Goal: Information Seeking & Learning: Learn about a topic

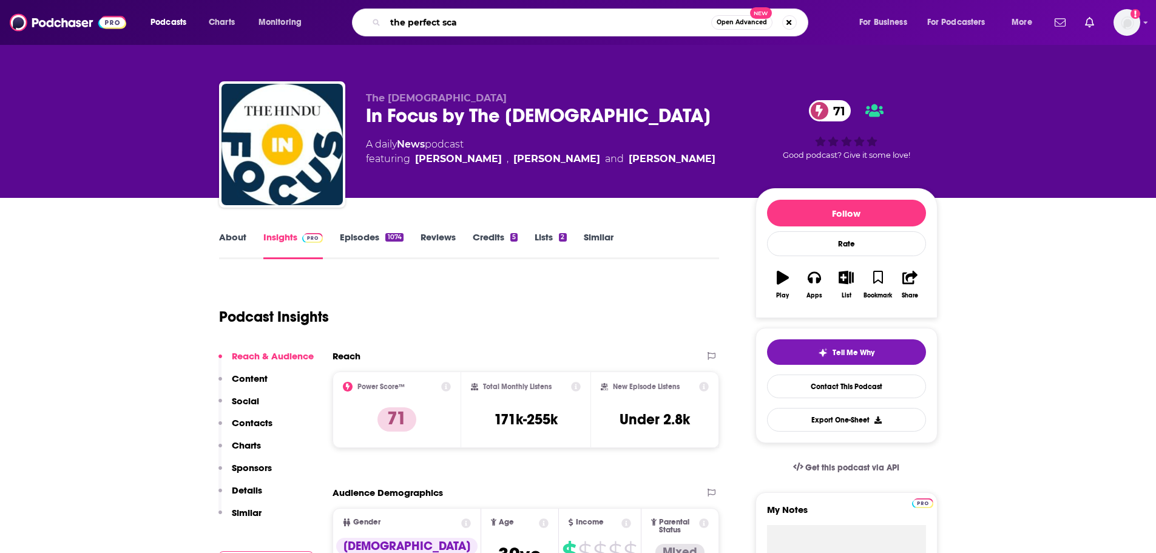
type input "the perfect scam"
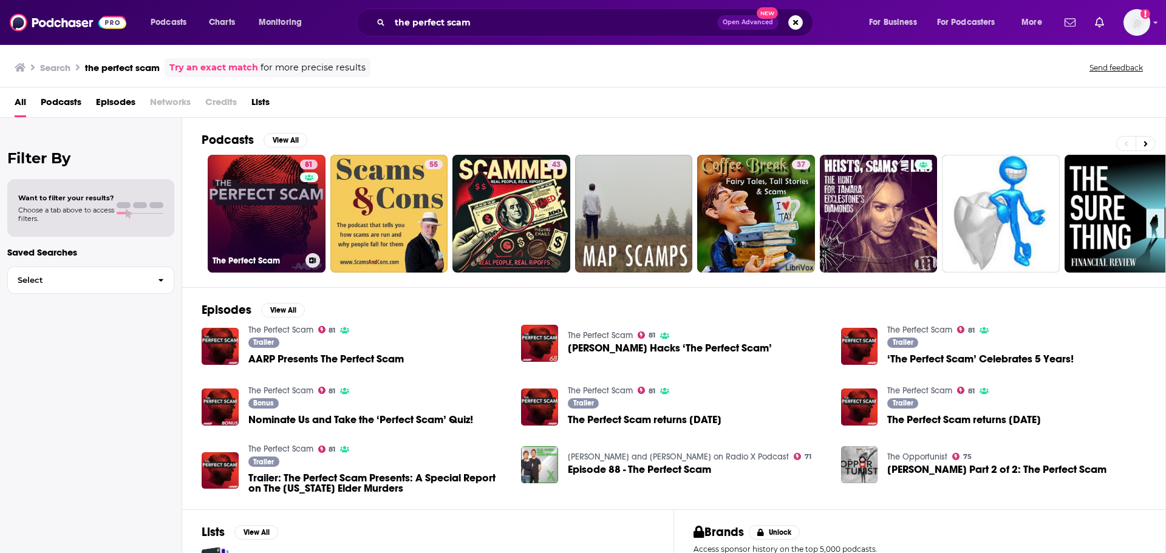
click at [237, 192] on link "81 The Perfect Scam" at bounding box center [267, 214] width 118 height 118
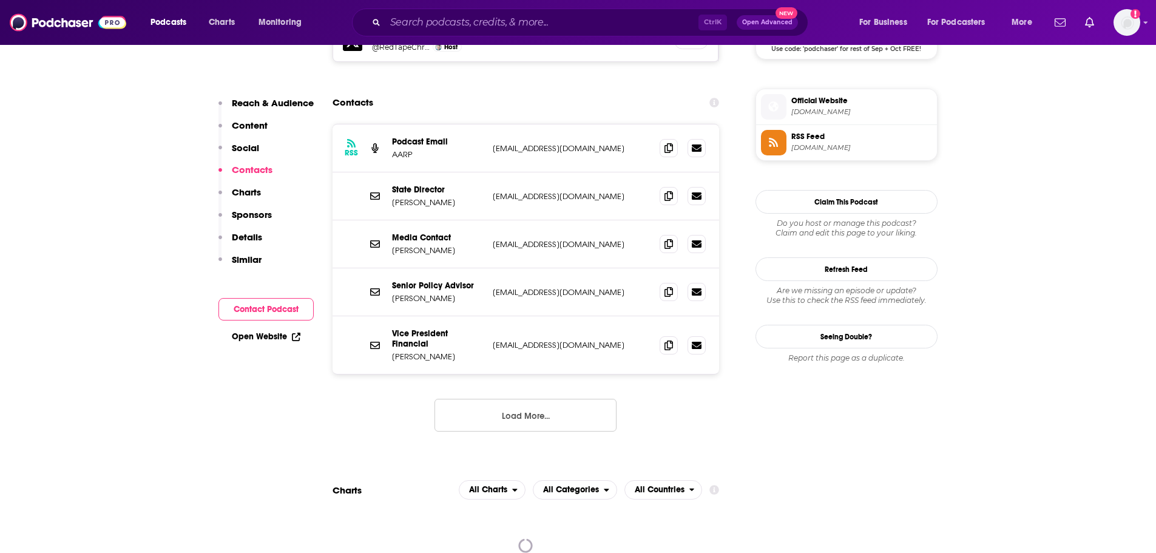
scroll to position [1093, 0]
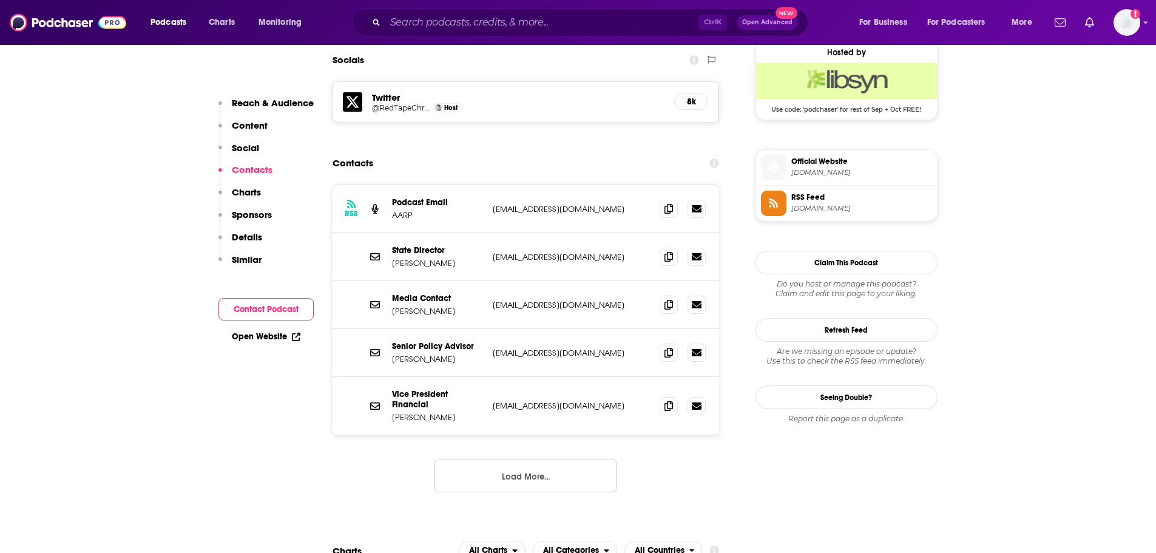
click at [536, 460] on button "Load More..." at bounding box center [526, 476] width 182 height 33
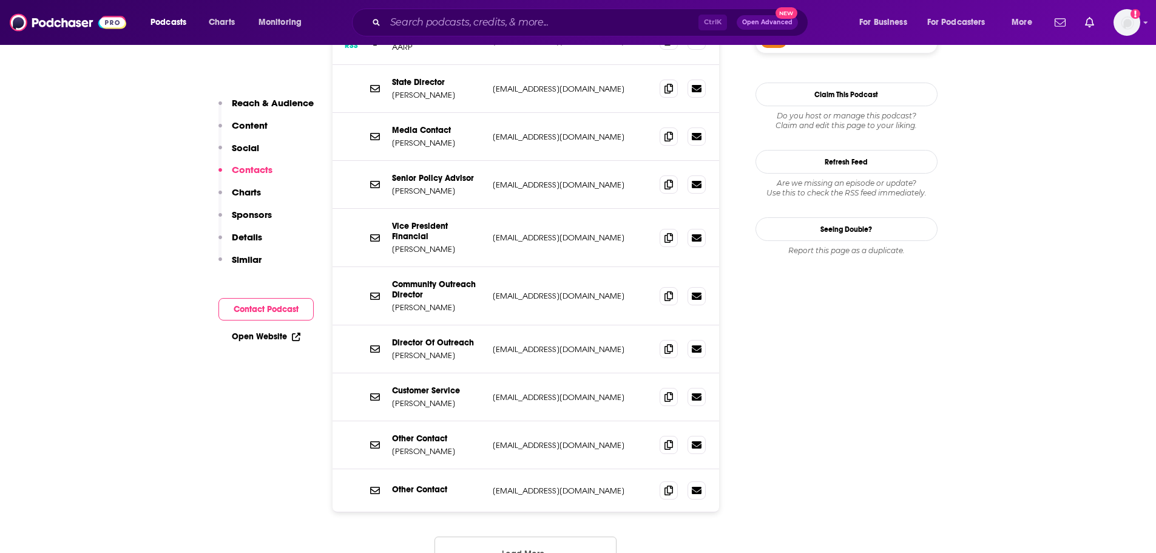
scroll to position [1275, 0]
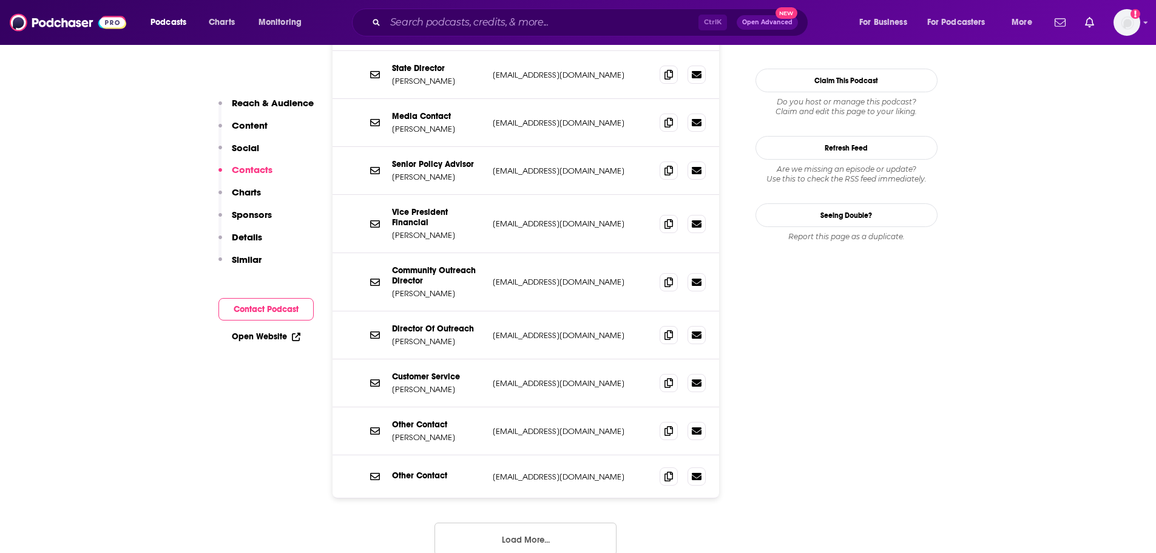
click at [515, 523] on button "Load More..." at bounding box center [526, 539] width 182 height 33
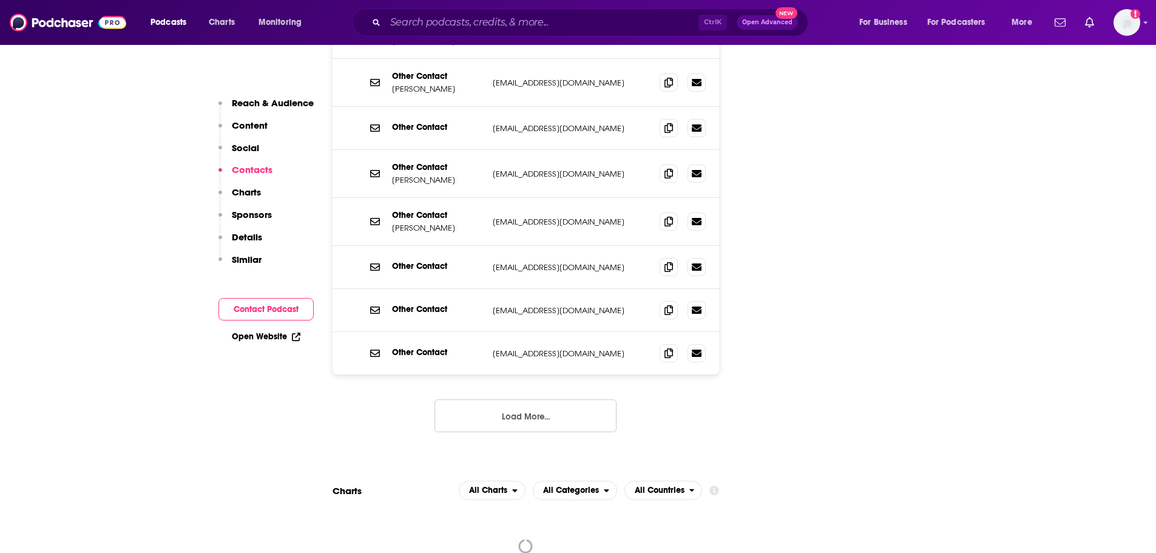
scroll to position [1639, 0]
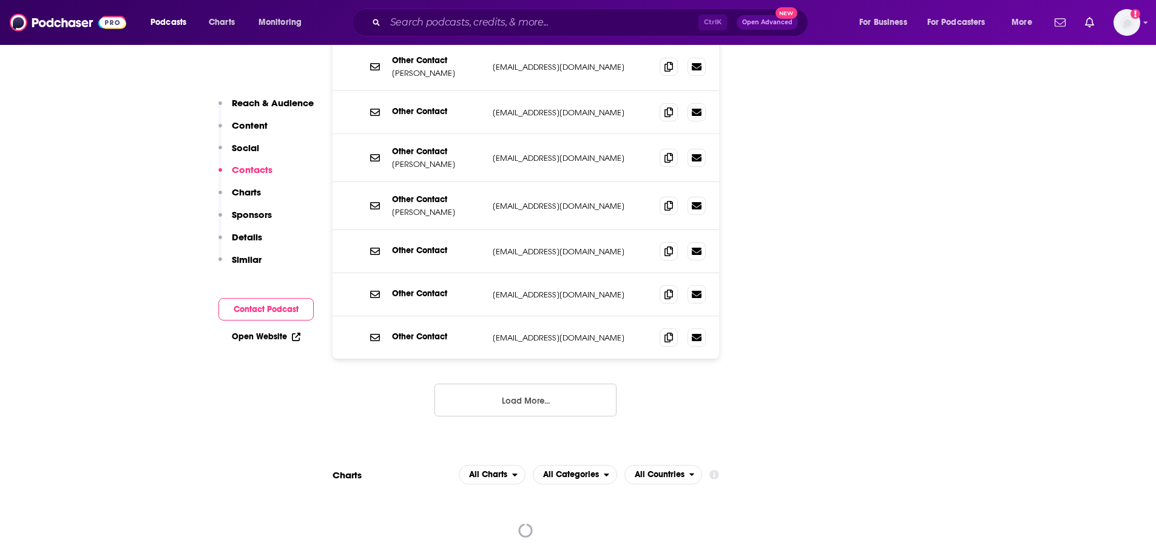
click at [571, 384] on button "Load More..." at bounding box center [526, 400] width 182 height 33
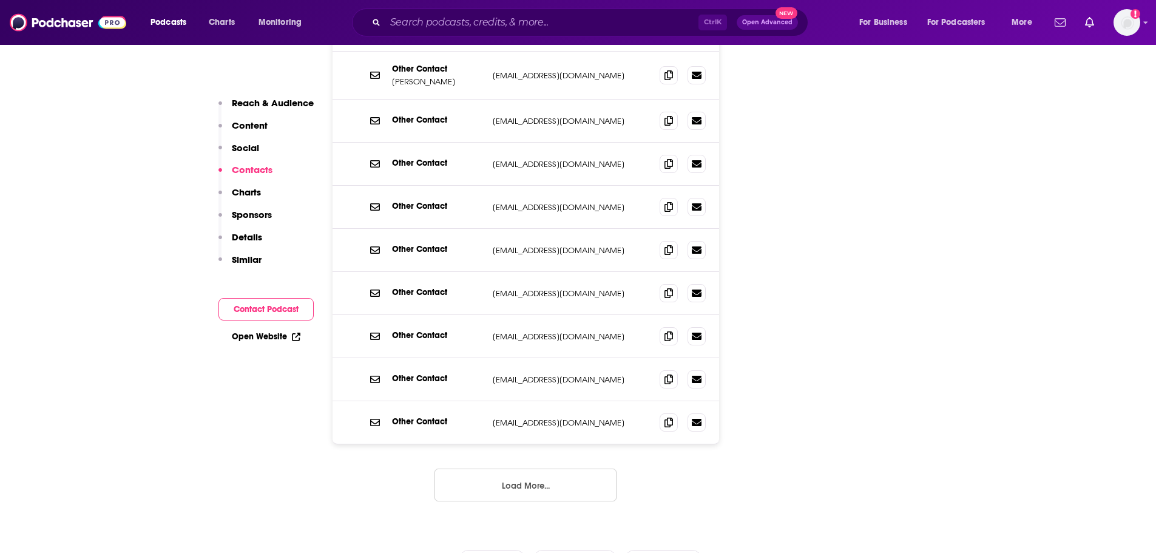
click at [568, 469] on button "Load More..." at bounding box center [526, 485] width 182 height 33
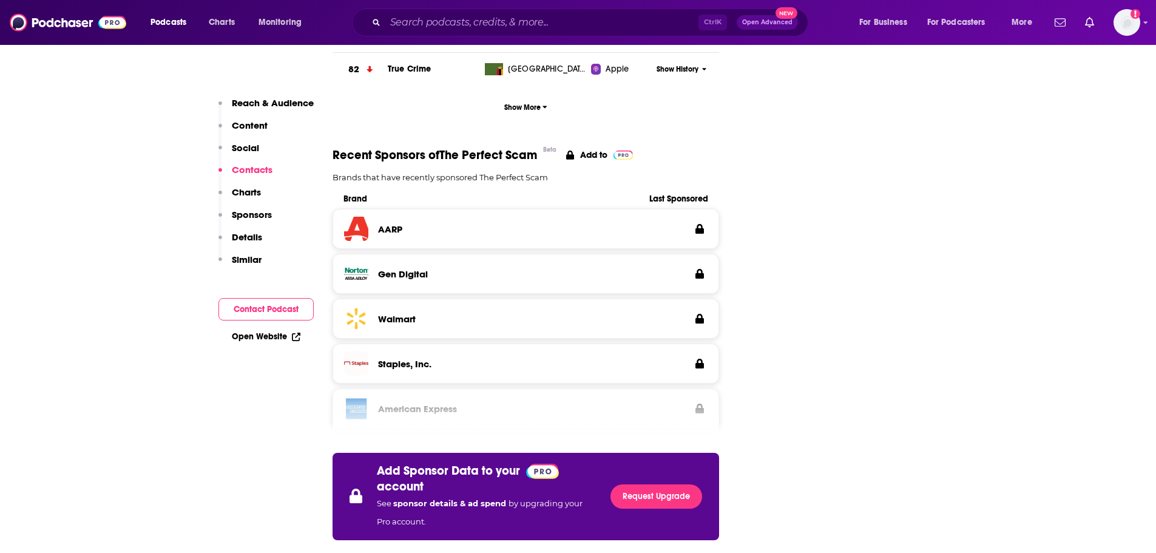
scroll to position [1882, 0]
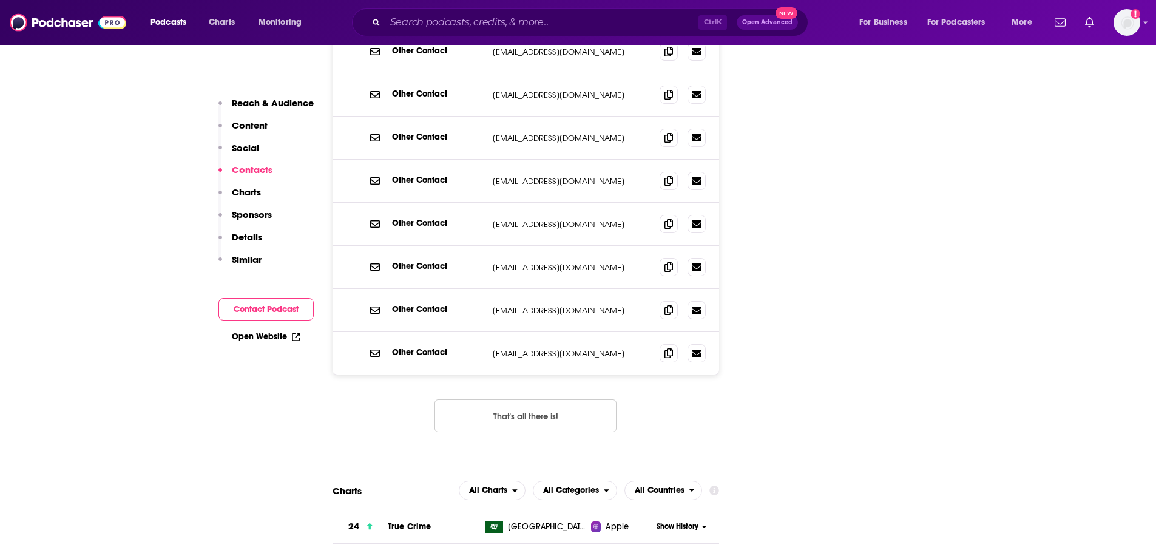
click at [571, 399] on button "That's all there is!" at bounding box center [526, 415] width 182 height 33
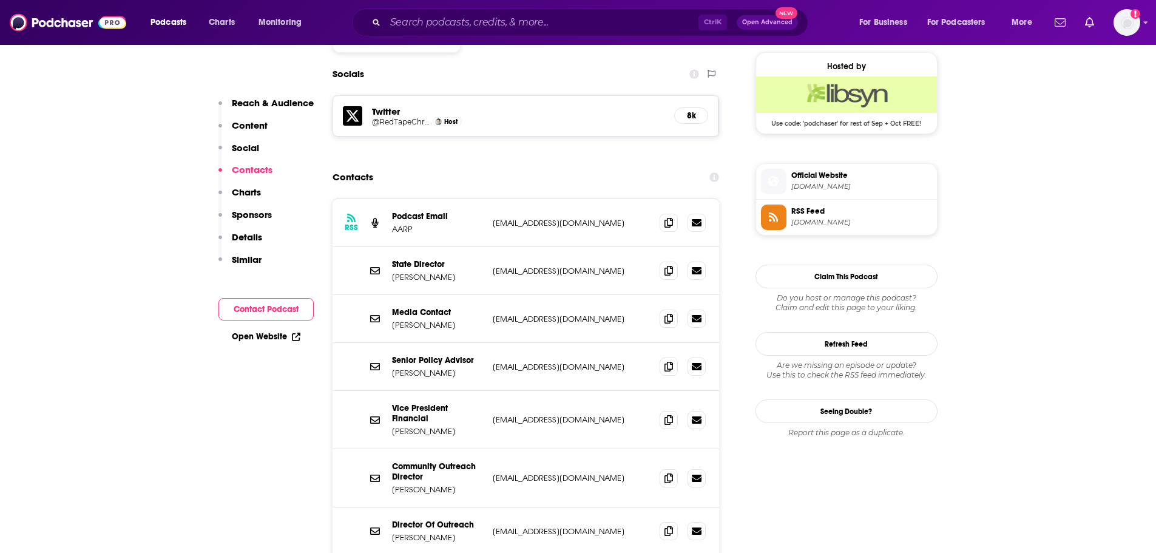
scroll to position [1032, 0]
